Goal: Navigation & Orientation: Find specific page/section

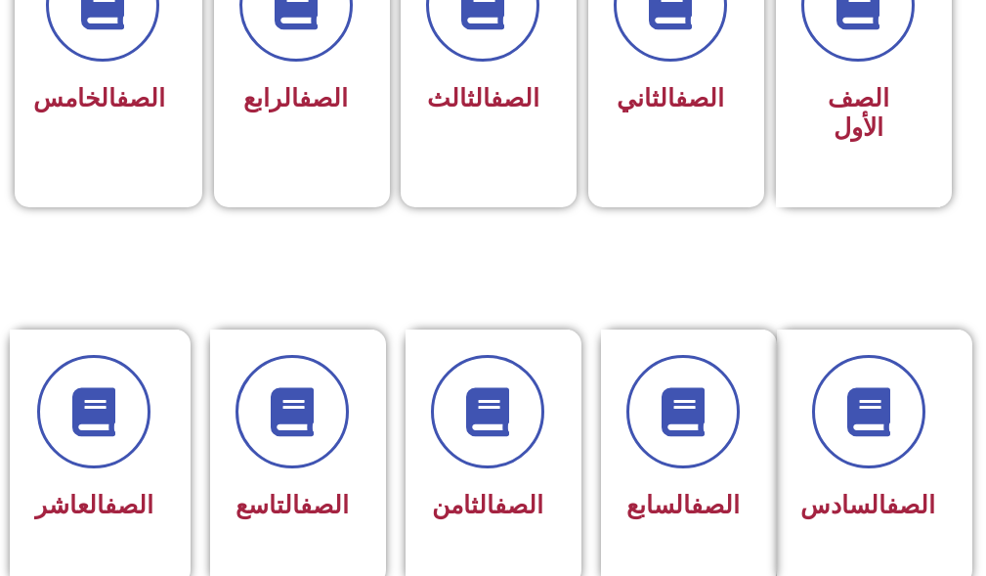
scroll to position [684, 0]
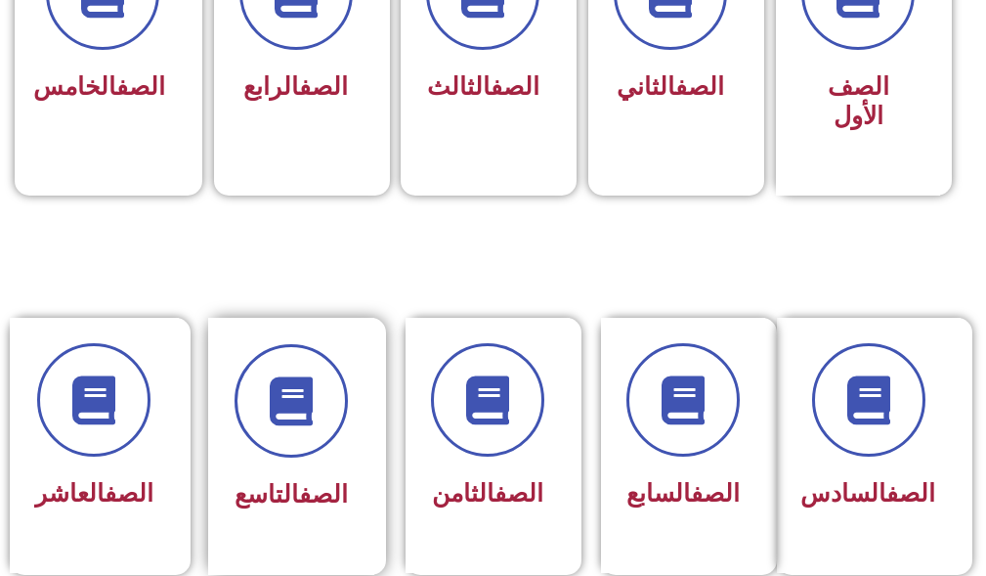
click at [329, 445] on div at bounding box center [291, 400] width 113 height 113
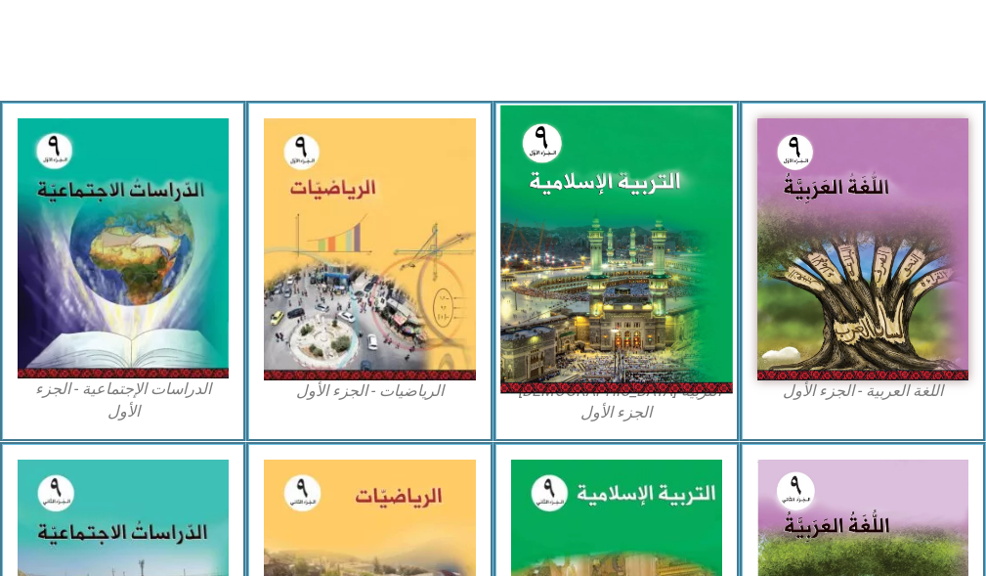
scroll to position [586, 0]
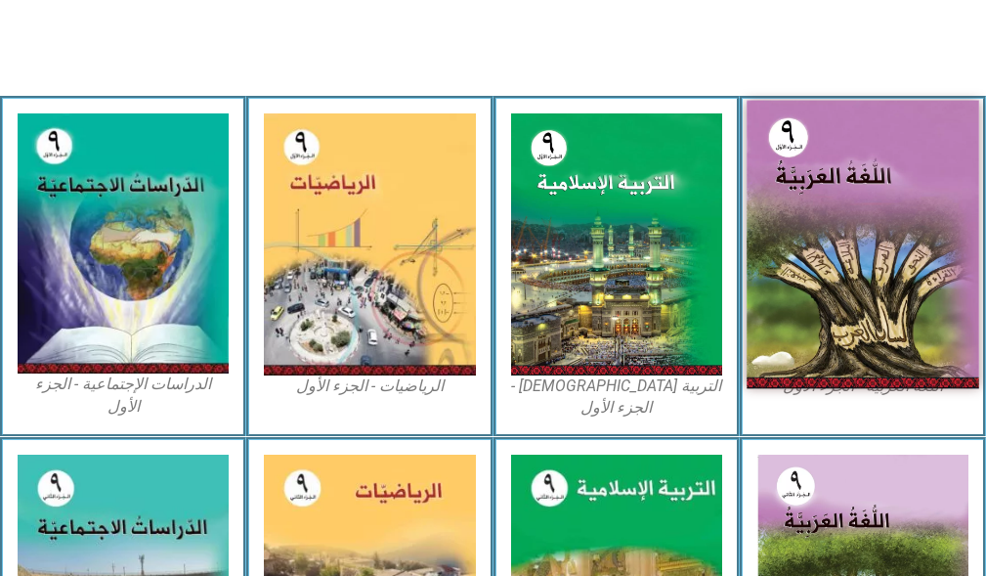
click at [889, 252] on img at bounding box center [863, 245] width 233 height 288
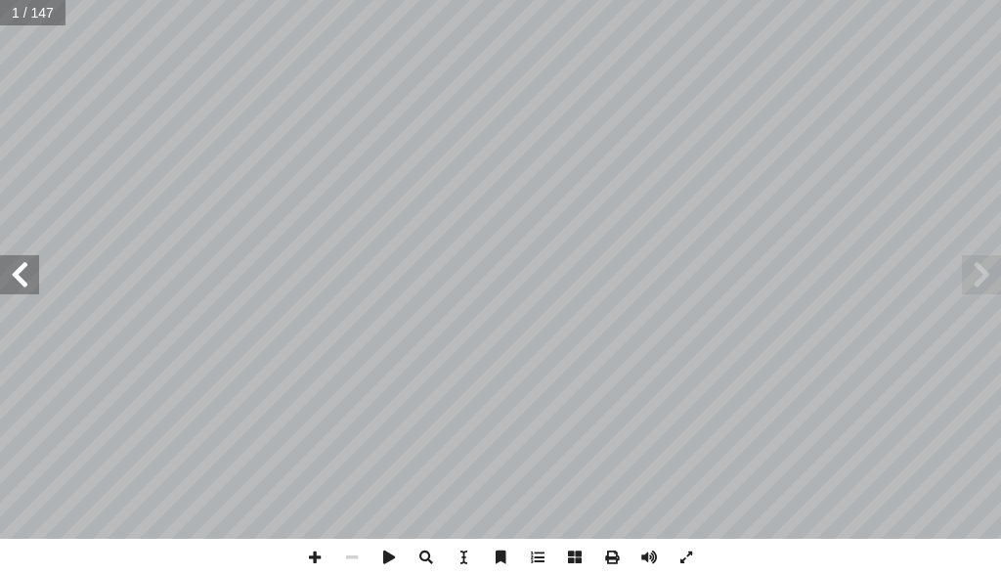
click at [27, 277] on span at bounding box center [19, 274] width 39 height 39
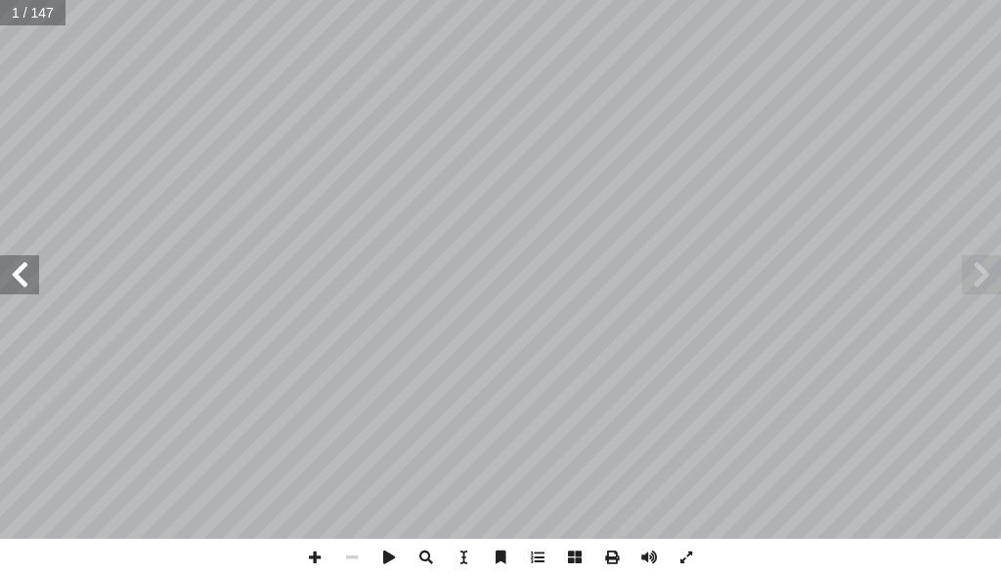
click at [27, 277] on span at bounding box center [19, 274] width 39 height 39
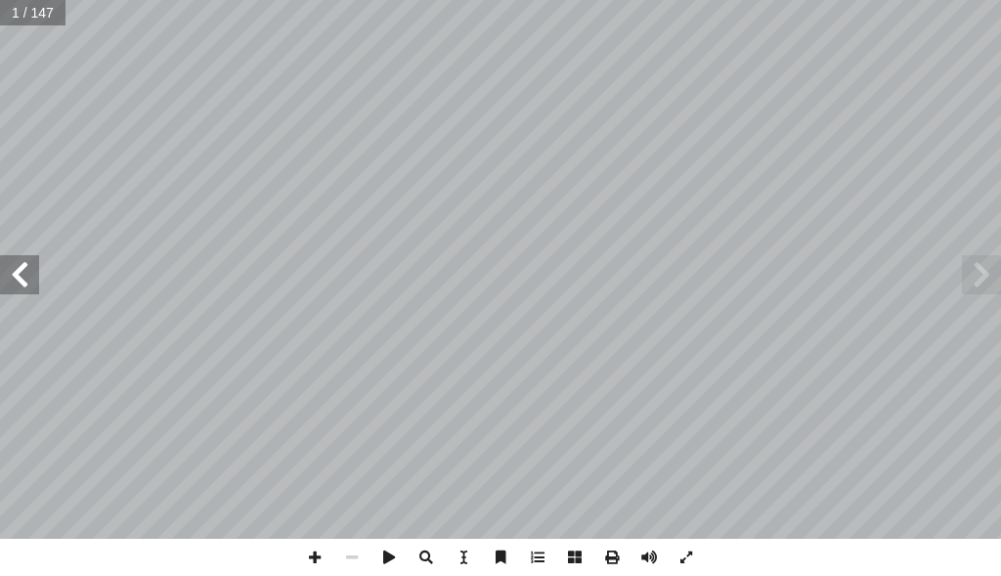
click at [27, 277] on span at bounding box center [19, 274] width 39 height 39
click at [27, 281] on span at bounding box center [19, 274] width 39 height 39
click at [991, 263] on span at bounding box center [981, 274] width 39 height 39
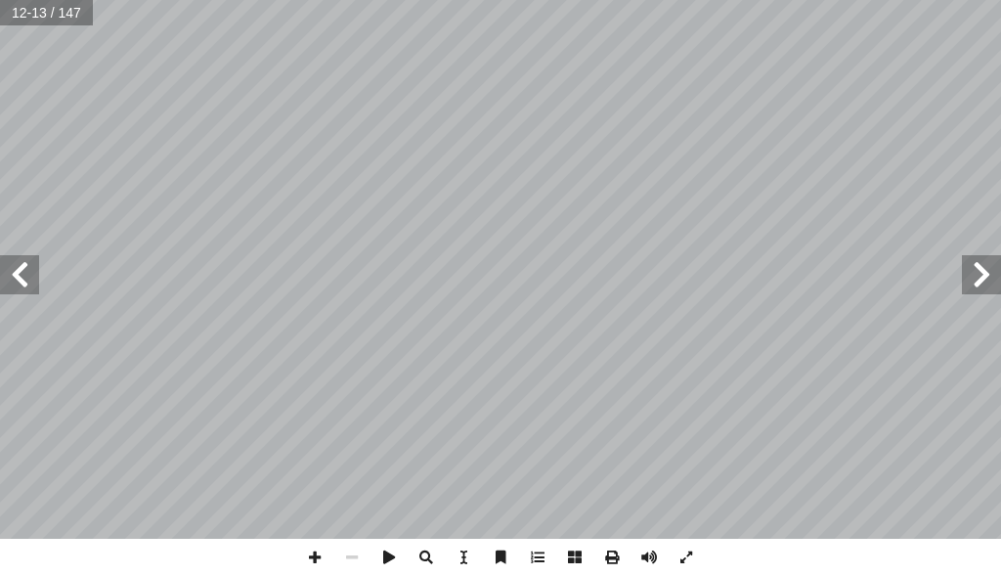
click at [991, 263] on span at bounding box center [981, 274] width 39 height 39
click at [21, 265] on span at bounding box center [19, 274] width 39 height 39
click at [321, 548] on span at bounding box center [314, 557] width 37 height 37
click at [1000, 132] on html "الصفحة الرئيسية الصف الأول الصف الثاني الصف الثالث الصف الرابع الصف الخامس الصف…" at bounding box center [500, 66] width 1001 height 132
drag, startPoint x: 8, startPoint y: 281, endPoint x: 17, endPoint y: 263, distance: 19.7
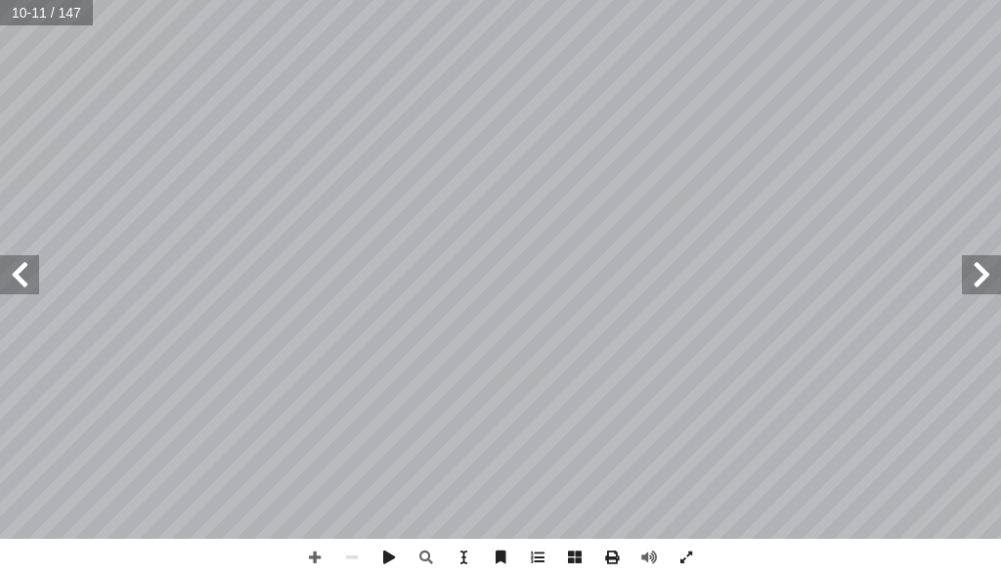
click at [17, 263] on span at bounding box center [19, 274] width 39 height 39
click at [18, 269] on span at bounding box center [19, 274] width 39 height 39
drag, startPoint x: 16, startPoint y: 269, endPoint x: 28, endPoint y: 268, distance: 12.7
drag, startPoint x: 28, startPoint y: 268, endPoint x: 1, endPoint y: 274, distance: 28.0
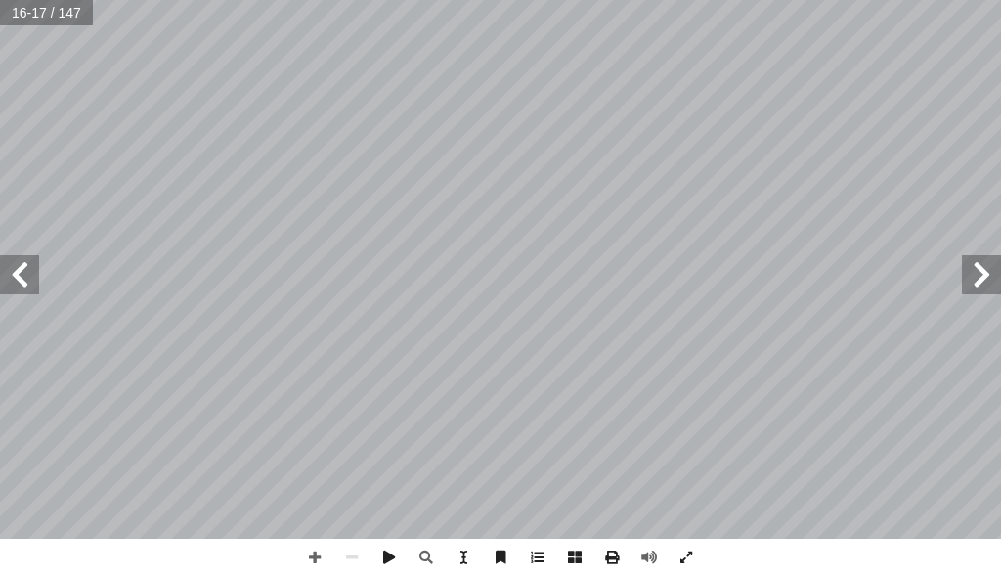
drag, startPoint x: 1, startPoint y: 274, endPoint x: 968, endPoint y: 271, distance: 966.7
click at [968, 271] on span at bounding box center [981, 274] width 39 height 39
click at [0, 281] on span at bounding box center [19, 274] width 39 height 39
drag, startPoint x: 15, startPoint y: 258, endPoint x: 9, endPoint y: 272, distance: 14.9
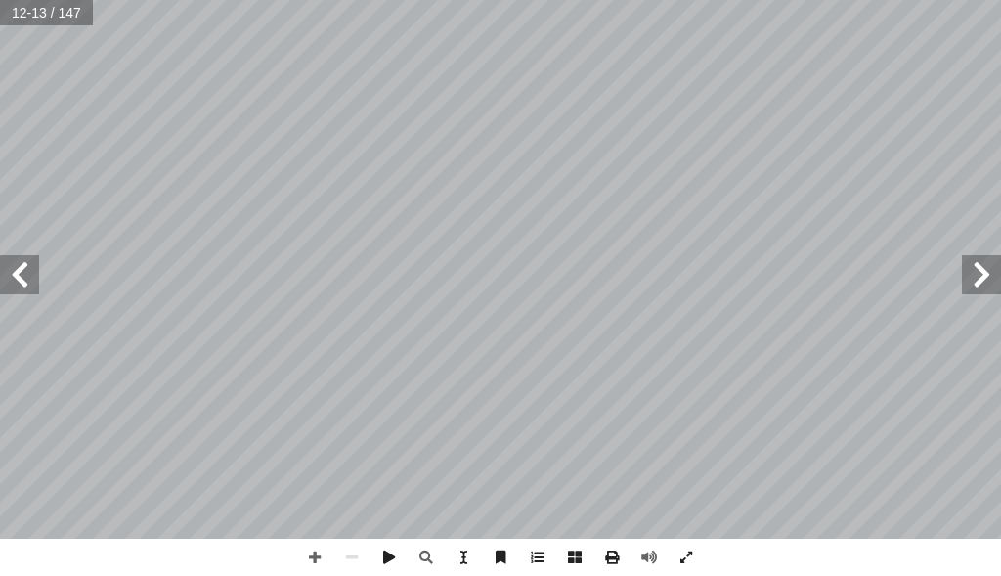
click at [9, 272] on span at bounding box center [19, 274] width 39 height 39
click at [989, 272] on span at bounding box center [981, 274] width 39 height 39
click at [987, 272] on span at bounding box center [981, 274] width 39 height 39
click at [22, 283] on span at bounding box center [19, 274] width 39 height 39
click at [982, 270] on span at bounding box center [981, 274] width 39 height 39
